Goal: Transaction & Acquisition: Obtain resource

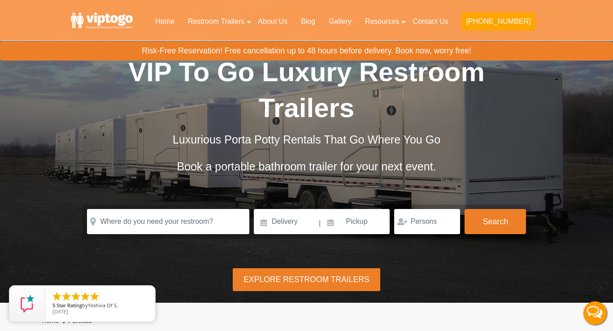
scroll to position [26, 0]
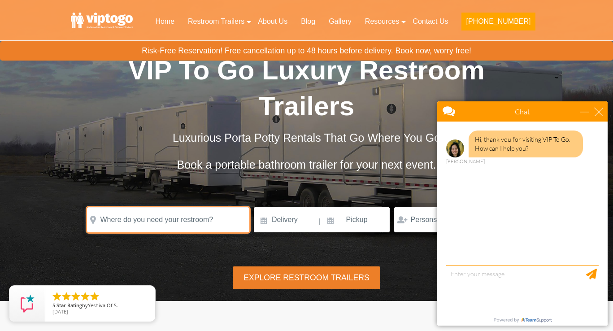
click at [218, 214] on input "text" at bounding box center [168, 219] width 162 height 25
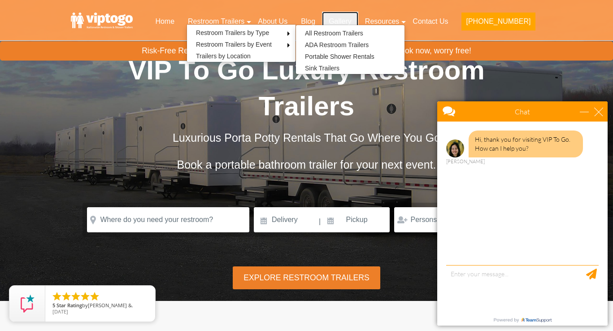
click at [358, 19] on link "Gallery" at bounding box center [340, 22] width 36 height 20
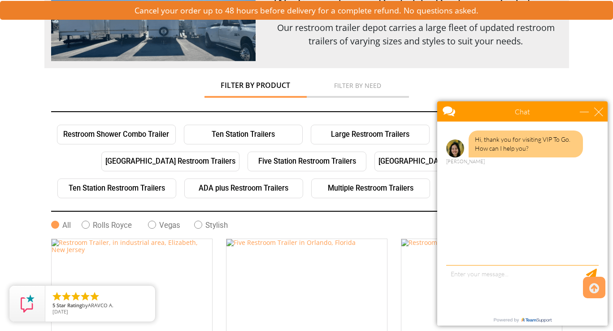
scroll to position [147, 0]
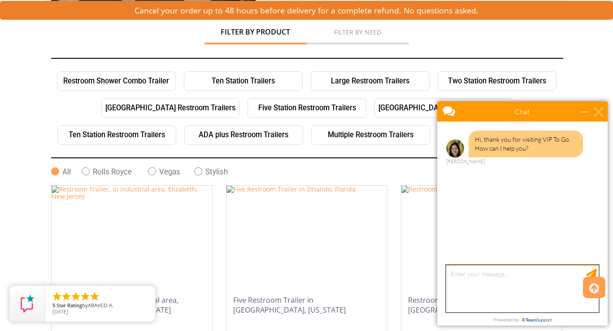
click at [513, 292] on textarea "type your message" at bounding box center [522, 288] width 153 height 47
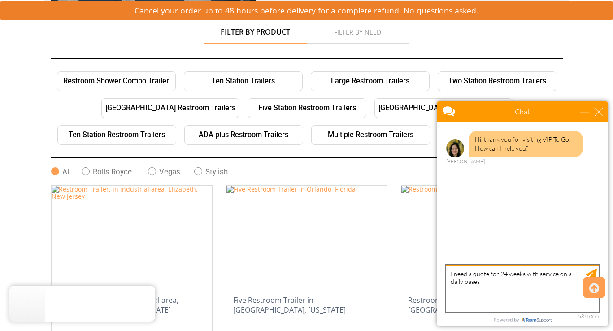
click at [498, 274] on textarea "I need a quote for 24 weeks with service on a daily bases" at bounding box center [522, 288] width 153 height 47
click at [515, 284] on textarea "I need a quote for 2 5 stall trailers 24 weeks with service on a daily bases" at bounding box center [522, 288] width 153 height 47
type textarea "I need a quote for 2 5 stall trailers 24 weeks with service on a daily bases in…"
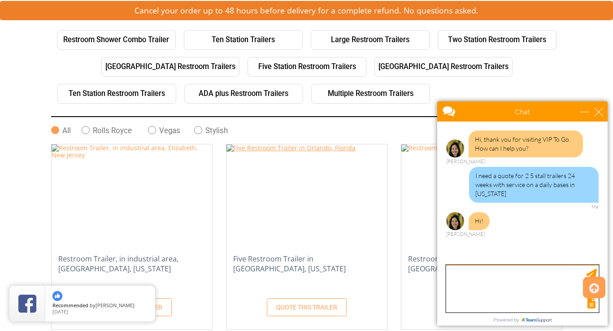
scroll to position [211, 0]
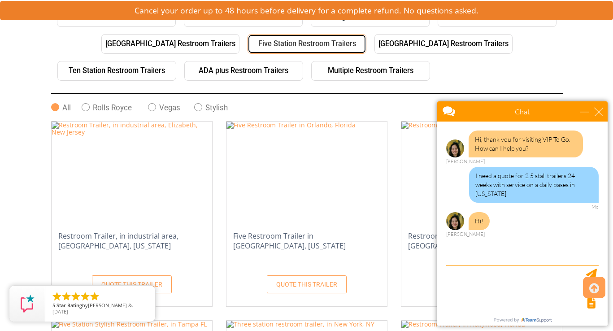
click at [248, 48] on link "Five Station Restroom Trailers" at bounding box center [307, 44] width 119 height 20
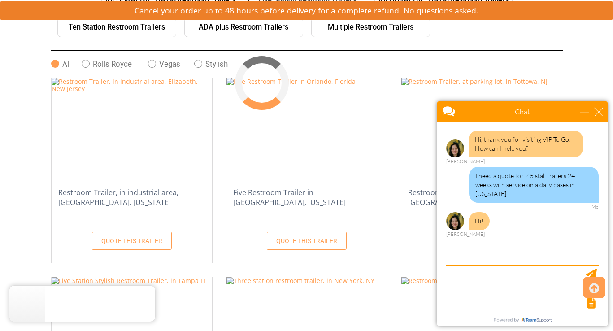
scroll to position [255, 0]
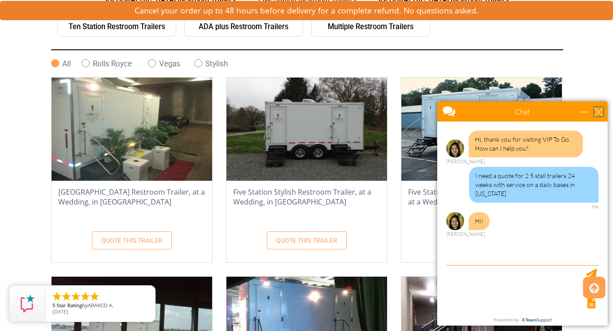
click at [600, 110] on div "close" at bounding box center [598, 111] width 9 height 9
type input "Continue Chat"
type input "End Chat"
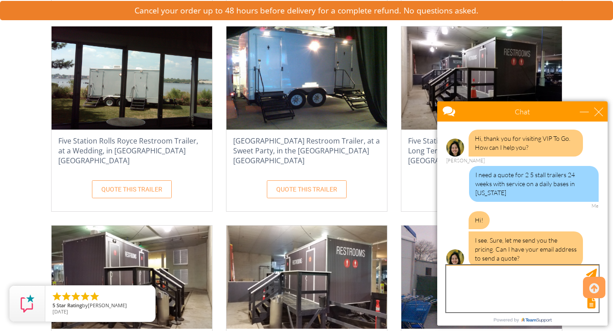
scroll to position [511, 0]
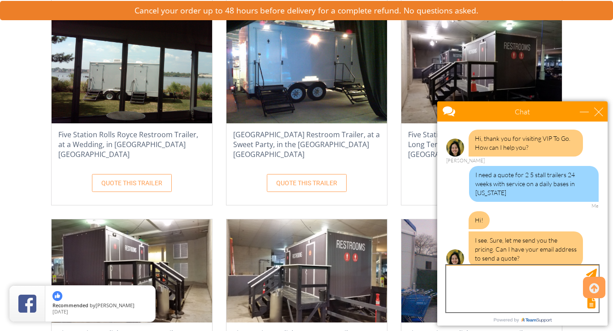
click at [509, 271] on textarea "type your message" at bounding box center [522, 288] width 153 height 47
type textarea "damon@restroomreservations.com"
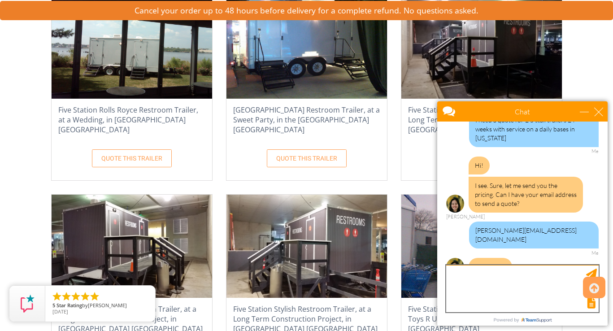
scroll to position [524, 0]
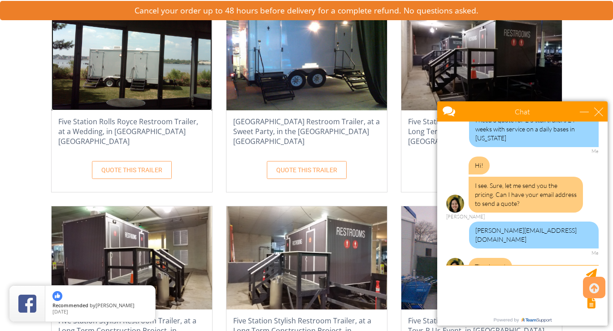
click at [159, 100] on img at bounding box center [132, 58] width 161 height 103
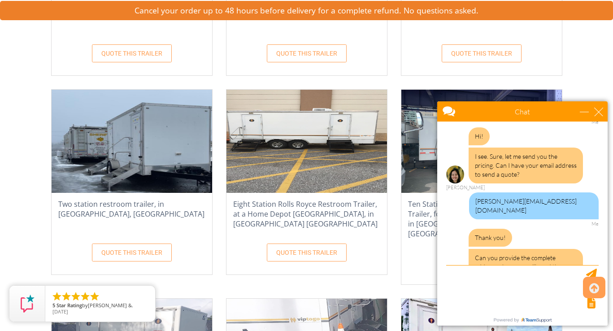
scroll to position [825, 0]
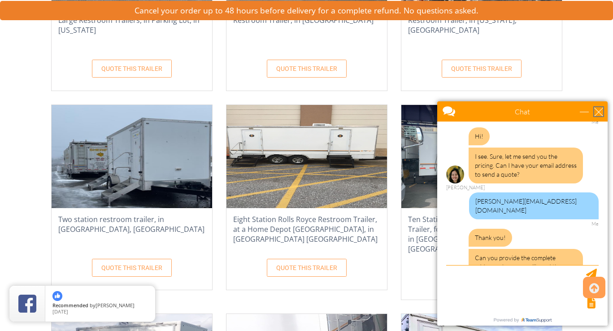
click at [601, 112] on div "close" at bounding box center [598, 111] width 9 height 9
type input "Continue Chat"
type input "End Chat"
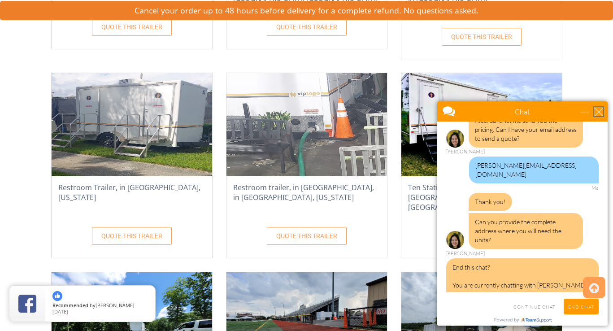
scroll to position [1079, 0]
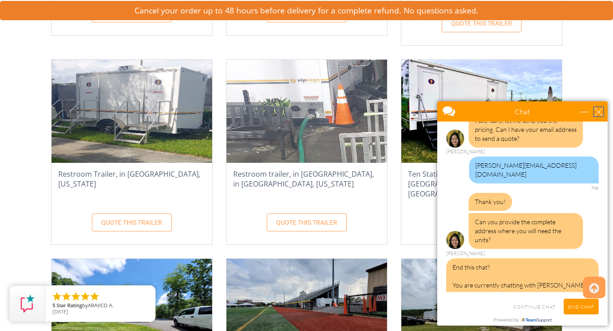
click at [598, 109] on div "close" at bounding box center [598, 111] width 9 height 9
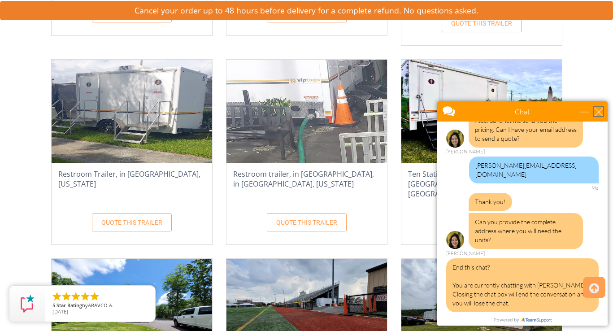
scroll to position [215, 0]
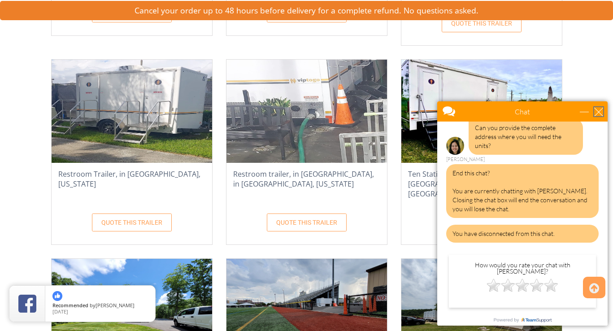
click at [598, 109] on div "close" at bounding box center [598, 111] width 9 height 9
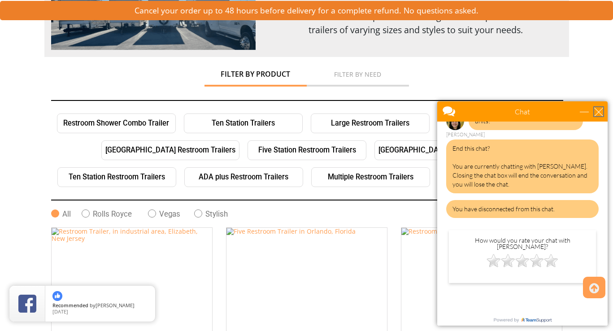
scroll to position [116, 0]
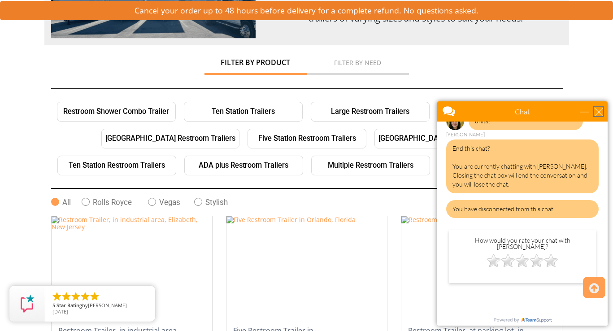
click at [600, 111] on div "close" at bounding box center [598, 111] width 9 height 9
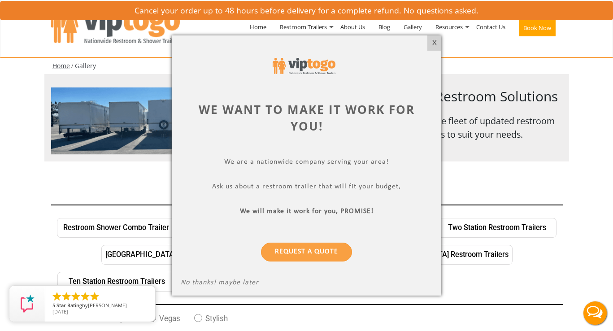
scroll to position [1, 0]
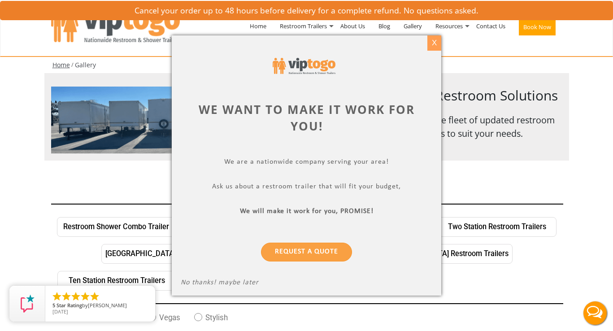
click at [432, 40] on div "X" at bounding box center [434, 42] width 14 height 15
